Goal: Task Accomplishment & Management: Use online tool/utility

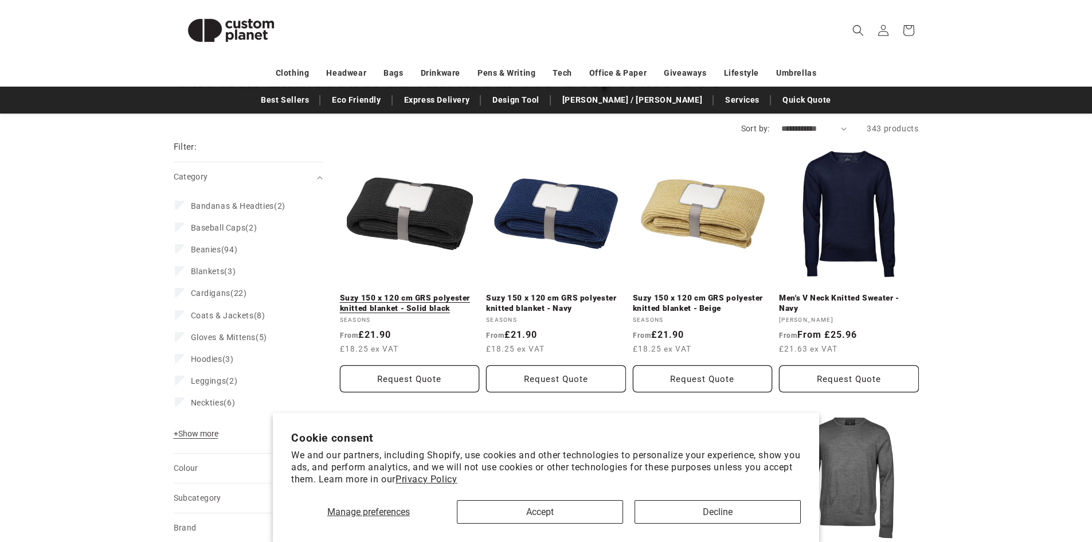
scroll to position [115, 0]
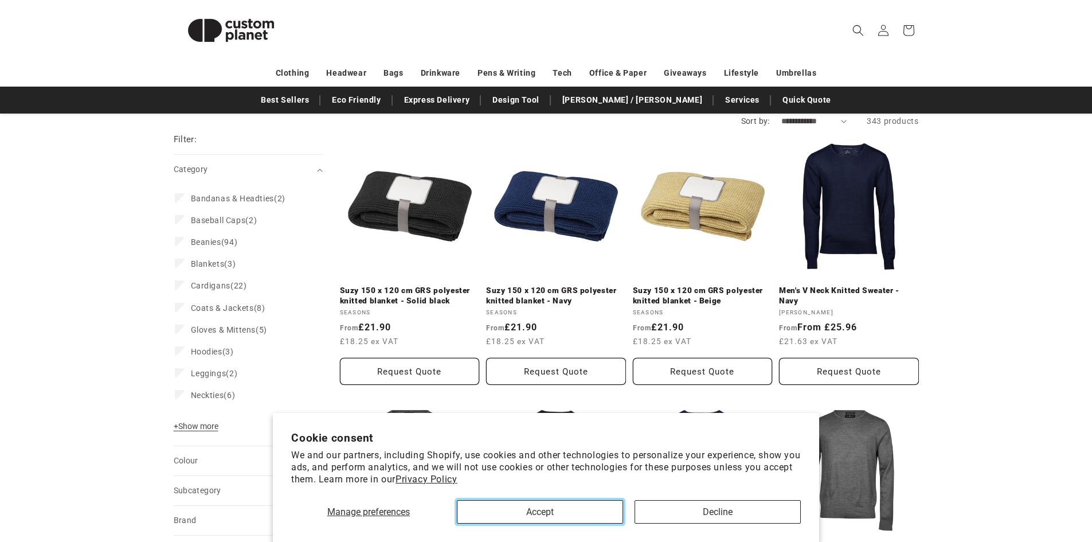
click at [568, 504] on button "Accept" at bounding box center [540, 511] width 166 height 23
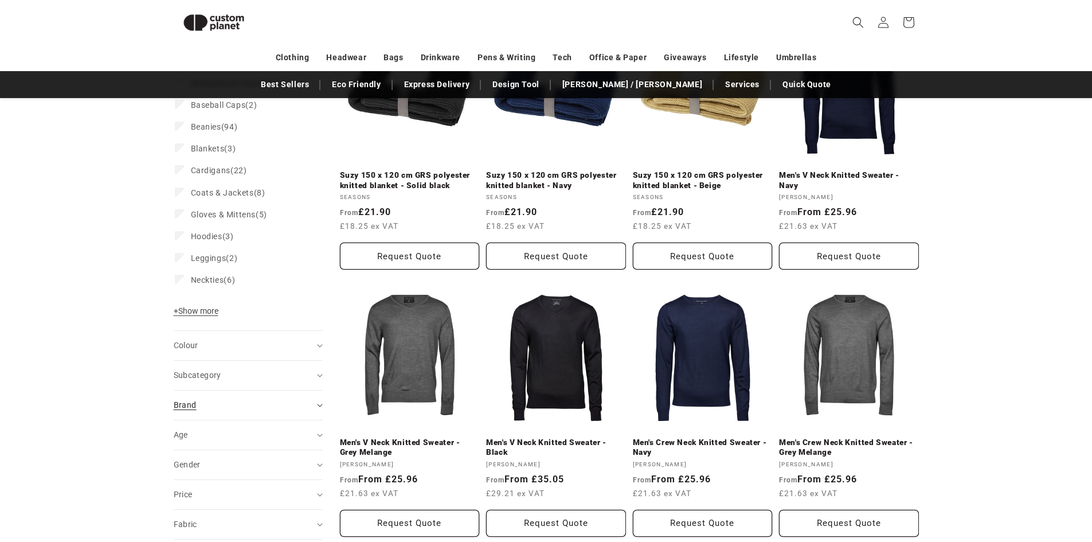
scroll to position [214, 0]
click at [193, 315] on span "+ Show more" at bounding box center [196, 310] width 45 height 9
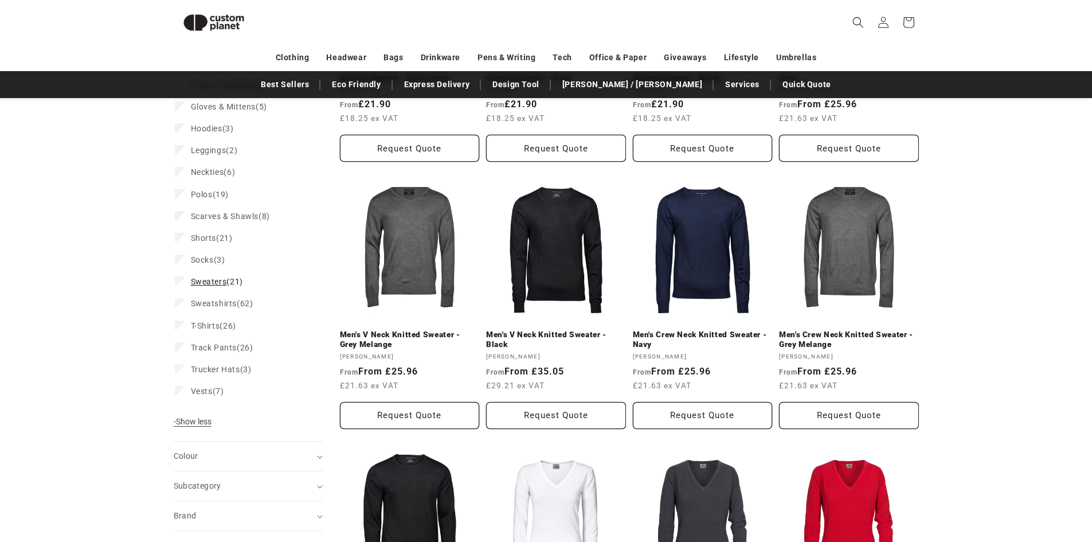
scroll to position [329, 0]
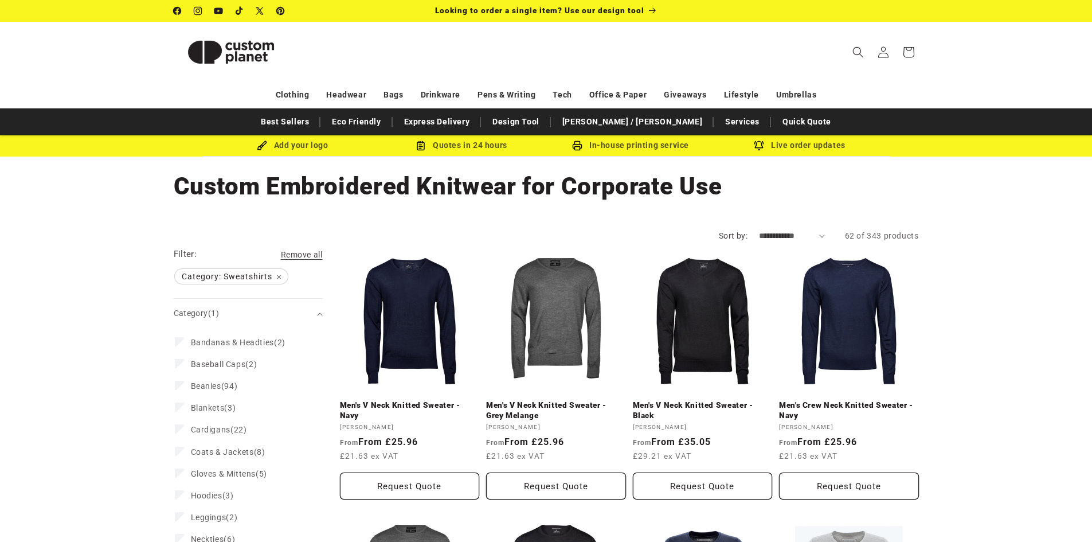
click at [561, 107] on nav "Clothing Headwear Bags Drinkware Pens & Writing Tech Office & Paper Giveaways L…" at bounding box center [546, 94] width 1092 height 27
click at [545, 117] on link "Design Tool" at bounding box center [516, 122] width 58 height 20
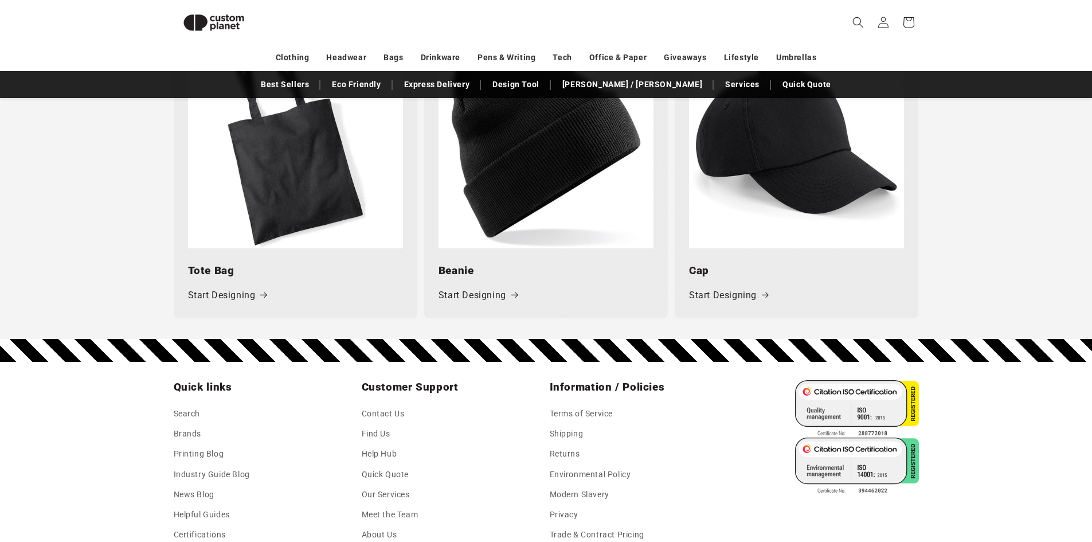
scroll to position [1704, 0]
